Goal: Information Seeking & Learning: Compare options

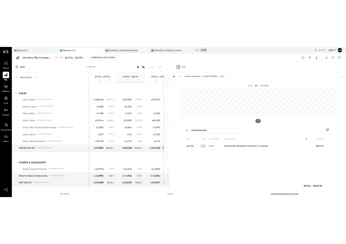
scroll to position [1495, 0]
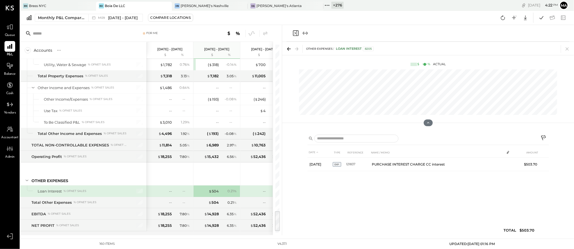
click at [168, 4] on icon at bounding box center [167, 6] width 7 height 7
click at [92, 4] on icon at bounding box center [91, 6] width 7 height 7
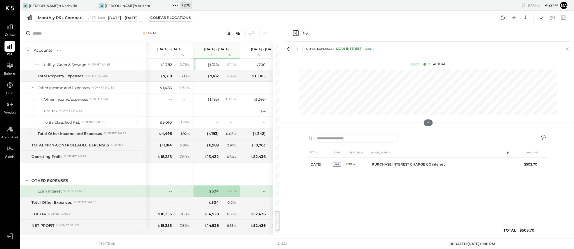
click at [92, 4] on icon at bounding box center [91, 6] width 7 height 7
click at [23, 4] on icon at bounding box center [23, 5] width 7 height 7
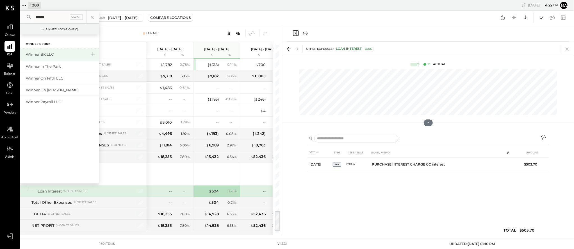
type input "******"
click at [40, 52] on div "Winner BK LLC" at bounding box center [56, 54] width 61 height 5
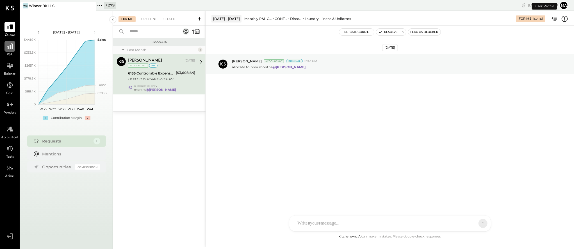
click at [9, 48] on icon at bounding box center [10, 47] width 6 height 6
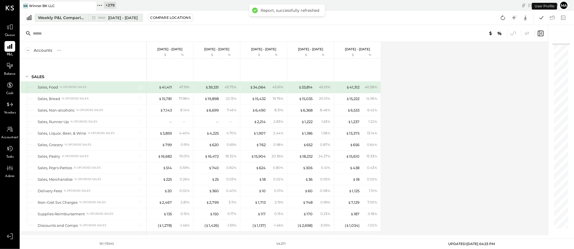
click at [89, 17] on div "W40 [DATE] - [DATE]" at bounding box center [113, 17] width 51 height 7
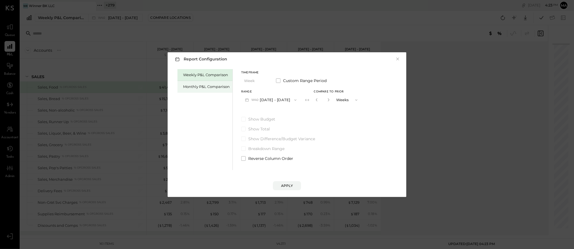
click at [201, 84] on div "Monthly P&L Comparison" at bounding box center [206, 86] width 47 height 5
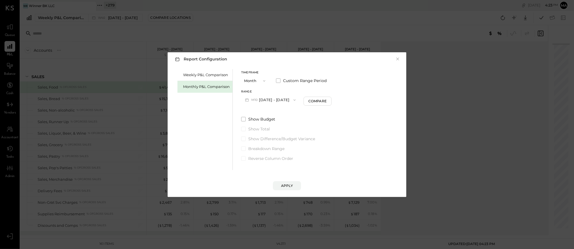
click at [290, 99] on span "button" at bounding box center [293, 100] width 7 height 4
click at [260, 112] on span "[DATE] - [DATE]" at bounding box center [268, 112] width 27 height 5
click at [286, 185] on div "Apply" at bounding box center [287, 185] width 12 height 5
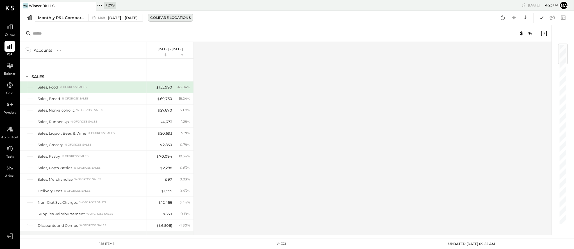
click at [155, 17] on div "Compare Locations" at bounding box center [171, 17] width 40 height 5
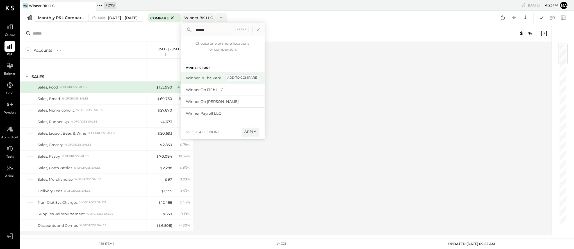
type input "******"
click at [247, 76] on div "add to compare" at bounding box center [243, 77] width 34 height 7
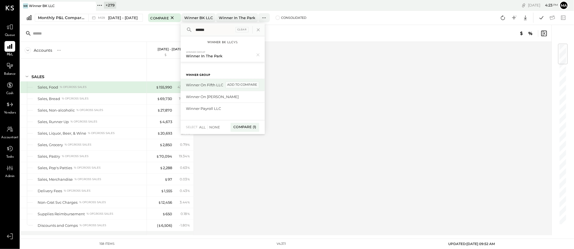
click at [249, 84] on div "add to compare" at bounding box center [243, 84] width 34 height 7
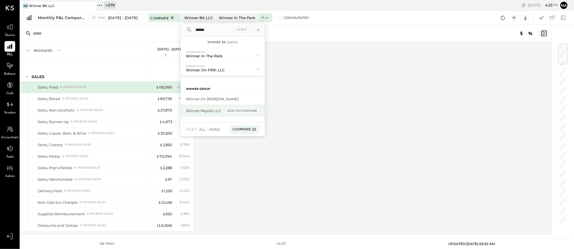
click at [244, 112] on div "add to compare" at bounding box center [243, 111] width 34 height 7
click at [244, 130] on div "Compare (3)" at bounding box center [244, 131] width 29 height 9
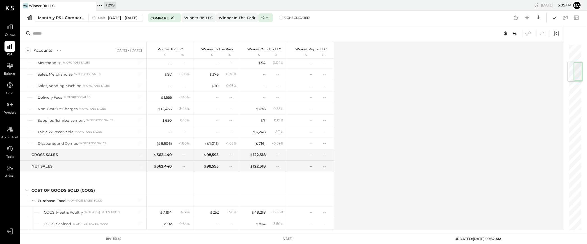
click at [91, 4] on icon at bounding box center [91, 6] width 7 height 7
drag, startPoint x: 23, startPoint y: 4, endPoint x: 28, endPoint y: 16, distance: 12.7
click at [23, 4] on icon at bounding box center [23, 5] width 7 height 7
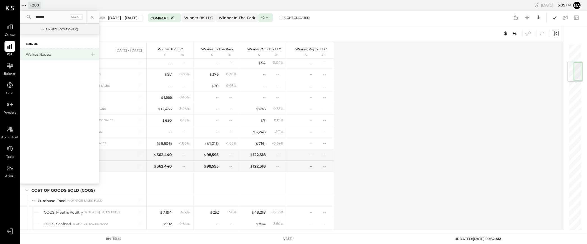
type input "******"
click at [49, 54] on div "Walrus Rodeo" at bounding box center [56, 54] width 61 height 5
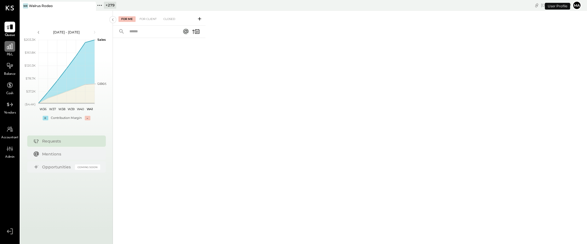
click at [13, 51] on div at bounding box center [9, 46] width 11 height 11
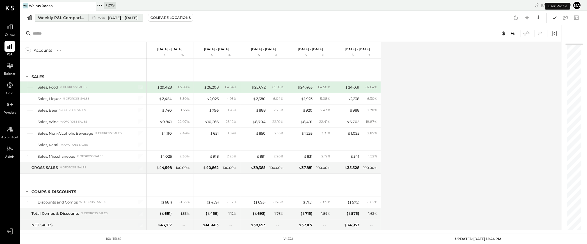
click at [90, 14] on button "Weekly P&L Comparison W40 [DATE] - [DATE]" at bounding box center [89, 18] width 108 height 8
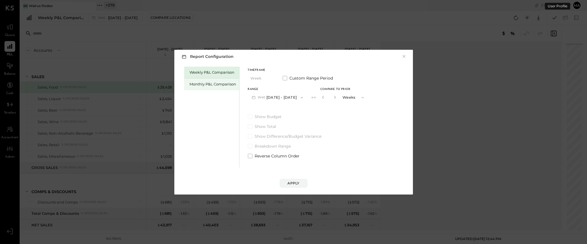
click at [217, 83] on div "Monthly P&L Comparison" at bounding box center [213, 83] width 47 height 5
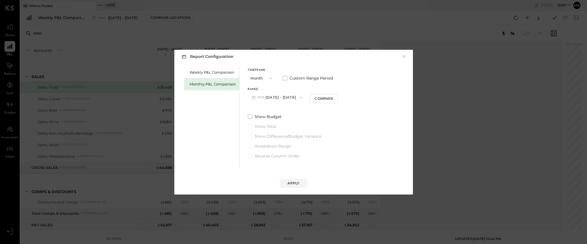
click at [299, 96] on icon "button" at bounding box center [301, 97] width 4 height 4
click at [281, 121] on span "[DATE] - [DATE]" at bounding box center [275, 121] width 27 height 5
click at [321, 97] on div "Compare" at bounding box center [325, 98] width 18 height 5
click at [333, 97] on icon "button" at bounding box center [334, 97] width 3 height 3
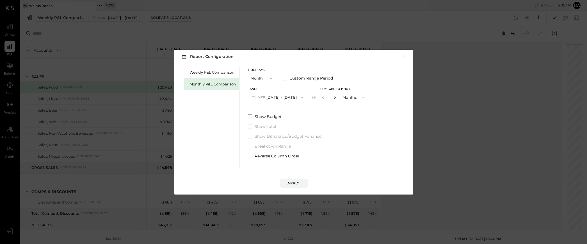
click at [333, 97] on icon "button" at bounding box center [334, 97] width 3 height 3
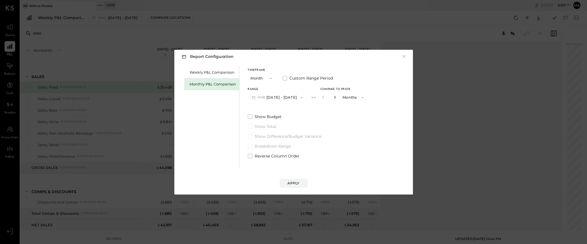
click at [333, 97] on icon "button" at bounding box center [334, 97] width 3 height 3
type input "**"
click at [297, 183] on div "Apply" at bounding box center [294, 183] width 12 height 5
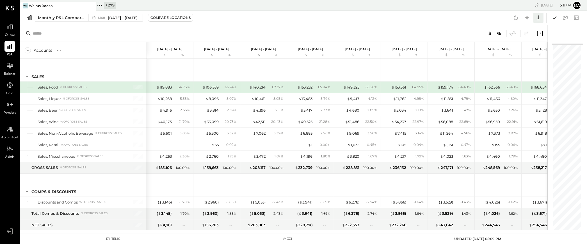
click at [539, 17] on icon at bounding box center [538, 17] width 7 height 7
click at [517, 26] on link "CSV" at bounding box center [521, 27] width 45 height 12
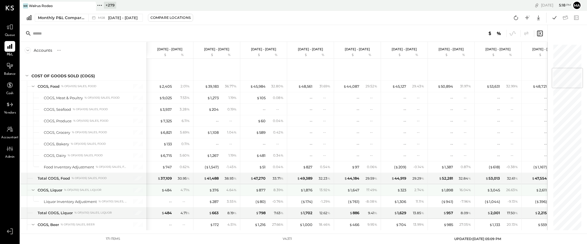
scroll to position [209, 0]
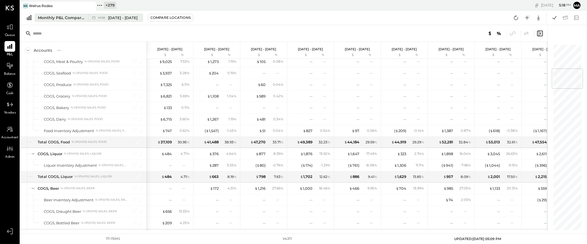
click at [122, 16] on span "[DATE] - [DATE]" at bounding box center [122, 17] width 29 height 5
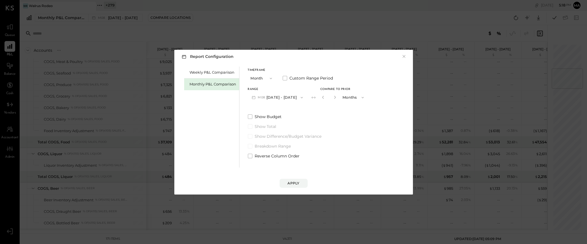
click at [269, 78] on icon "button" at bounding box center [271, 78] width 4 height 4
click at [256, 99] on span "YTD" at bounding box center [256, 98] width 6 height 4
click at [294, 182] on div "Apply" at bounding box center [294, 183] width 12 height 5
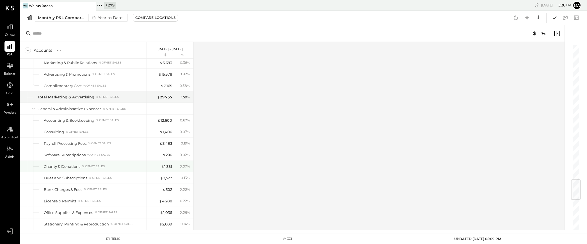
scroll to position [1147, 0]
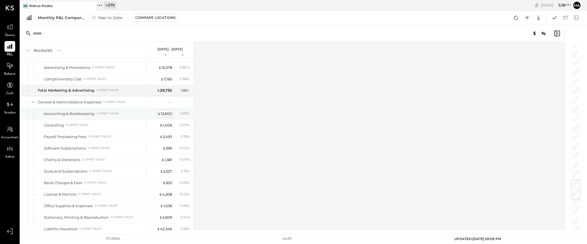
click at [166, 116] on div "$ 12,600" at bounding box center [165, 113] width 15 height 5
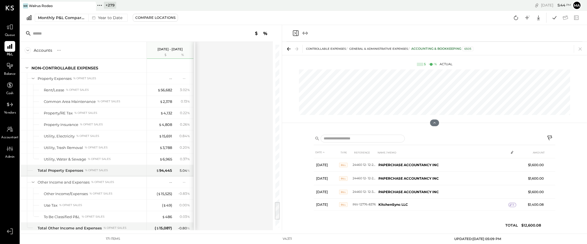
scroll to position [1630, 0]
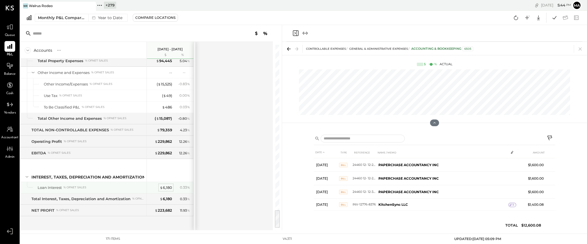
click at [166, 184] on div "$ 6,180 0.33 %" at bounding box center [171, 187] width 42 height 11
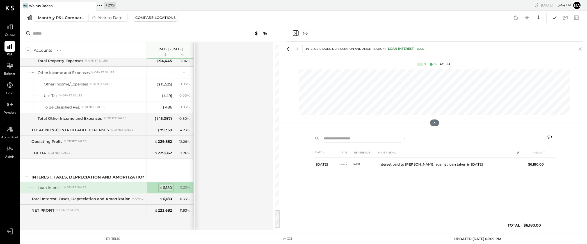
click at [166, 187] on div "$ 6,180" at bounding box center [166, 187] width 12 height 5
click at [10, 130] on icon at bounding box center [10, 129] width 6 height 6
select select "**"
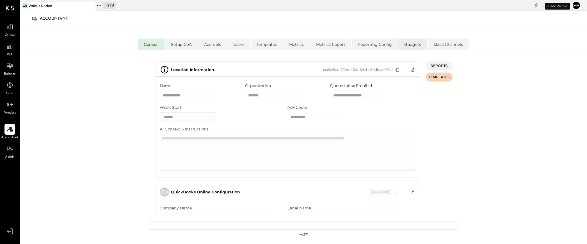
click at [414, 43] on li "Budgets" at bounding box center [413, 43] width 29 height 11
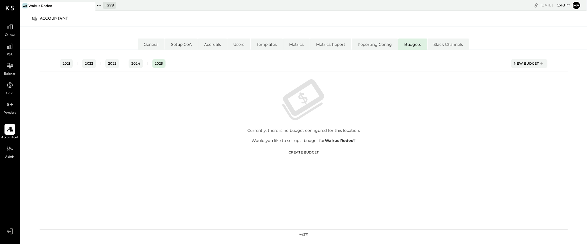
click at [301, 150] on div "Create Budget" at bounding box center [304, 152] width 30 height 5
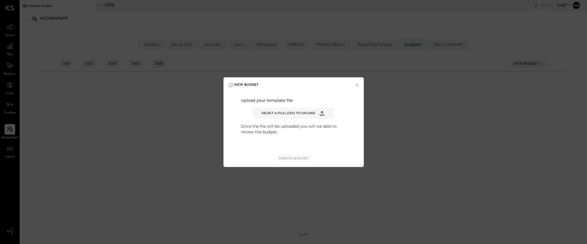
click at [283, 111] on span "Select a file (.csv) to upload" at bounding box center [289, 113] width 54 height 4
click at [0, 0] on input "Select a file (.csv) to upload" at bounding box center [0, 0] width 0 height 0
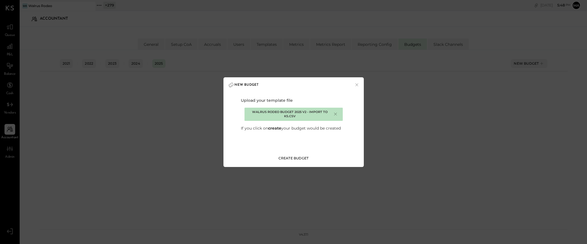
click at [303, 157] on div "Create Budget" at bounding box center [294, 158] width 30 height 5
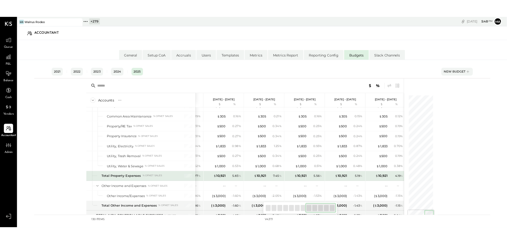
scroll to position [1178, 0]
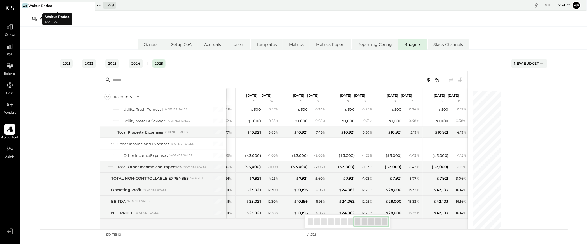
click at [91, 5] on icon at bounding box center [90, 5] width 3 height 3
click at [24, 5] on icon at bounding box center [23, 5] width 7 height 7
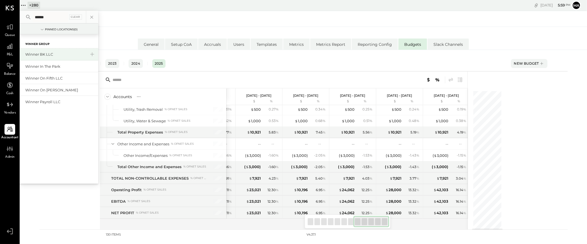
type input "******"
click at [41, 52] on div "Winner BK LLC" at bounding box center [55, 54] width 61 height 5
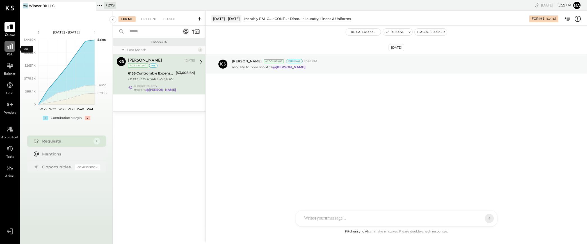
click at [10, 48] on icon at bounding box center [9, 46] width 7 height 7
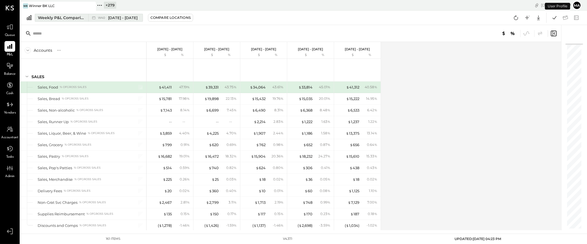
click at [116, 18] on span "[DATE] - [DATE]" at bounding box center [122, 17] width 29 height 5
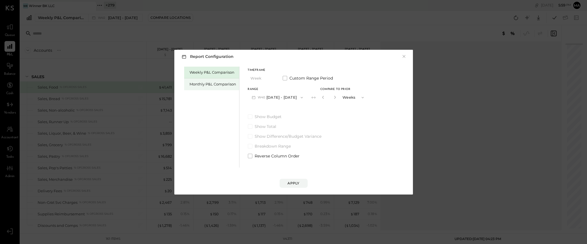
click at [211, 82] on div "Monthly P&L Comparison" at bounding box center [213, 83] width 47 height 5
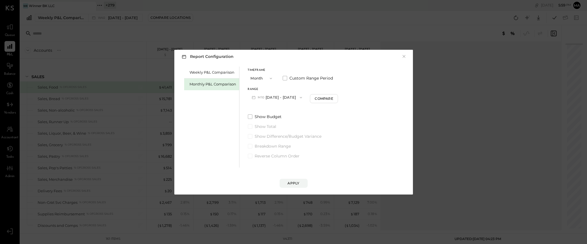
click at [299, 97] on icon "button" at bounding box center [301, 97] width 4 height 4
click at [285, 109] on span "[DATE] - [DATE]" at bounding box center [275, 109] width 27 height 5
click at [321, 99] on div "Compare" at bounding box center [325, 98] width 18 height 5
drag, startPoint x: 322, startPoint y: 96, endPoint x: 321, endPoint y: 103, distance: 7.4
click at [322, 96] on icon "button" at bounding box center [323, 97] width 3 height 3
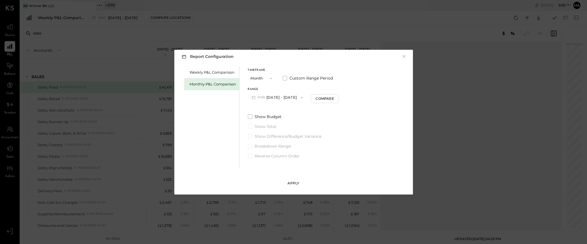
click at [293, 183] on div "Apply" at bounding box center [294, 183] width 12 height 5
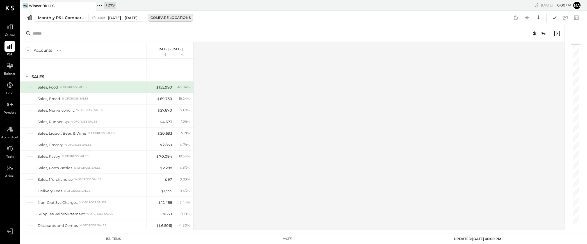
click at [166, 17] on div "Compare Locations" at bounding box center [171, 17] width 40 height 5
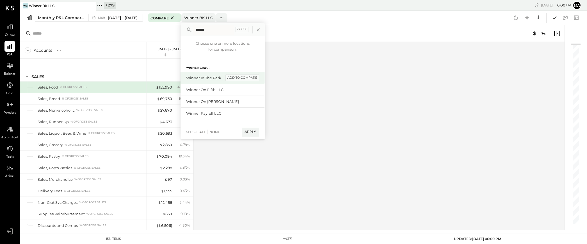
type input "******"
click at [243, 78] on div "add to compare" at bounding box center [243, 77] width 34 height 7
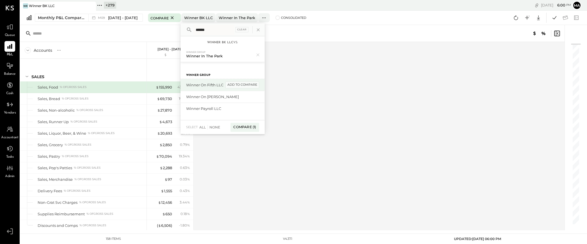
click at [251, 83] on div "add to compare" at bounding box center [243, 84] width 34 height 7
click at [240, 128] on div "Compare (2)" at bounding box center [244, 129] width 29 height 9
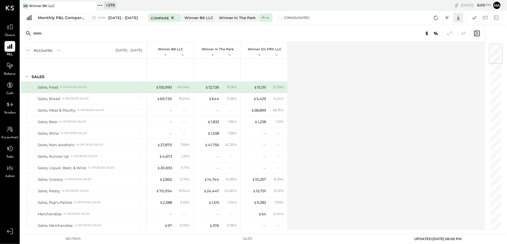
click at [460, 17] on icon at bounding box center [457, 17] width 7 height 7
click at [434, 51] on div "Excel" at bounding box center [440, 51] width 45 height 12
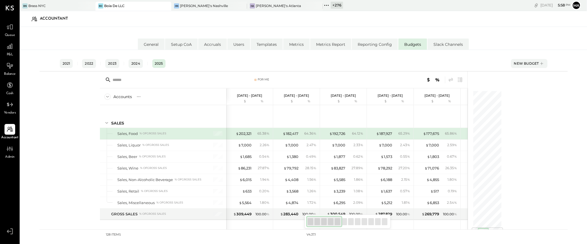
scroll to position [1166, 0]
